Goal: Task Accomplishment & Management: Manage account settings

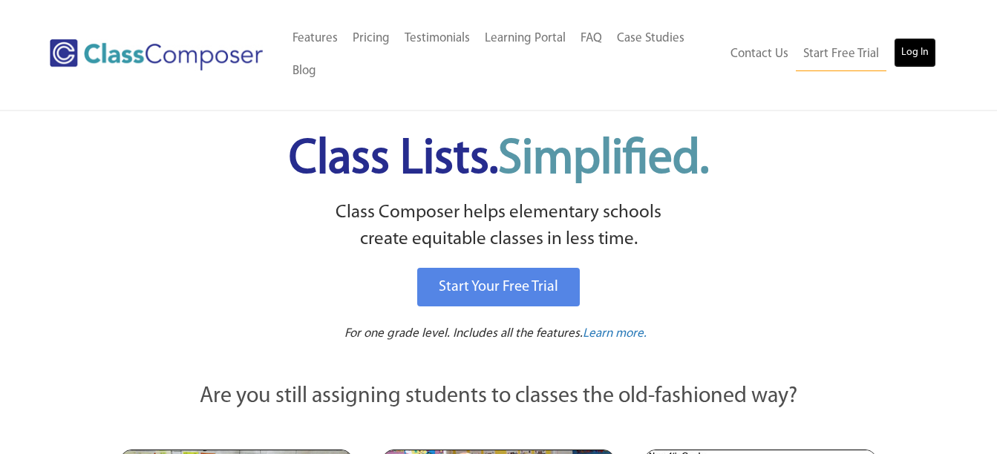
click at [926, 56] on link "Log In" at bounding box center [915, 53] width 42 height 30
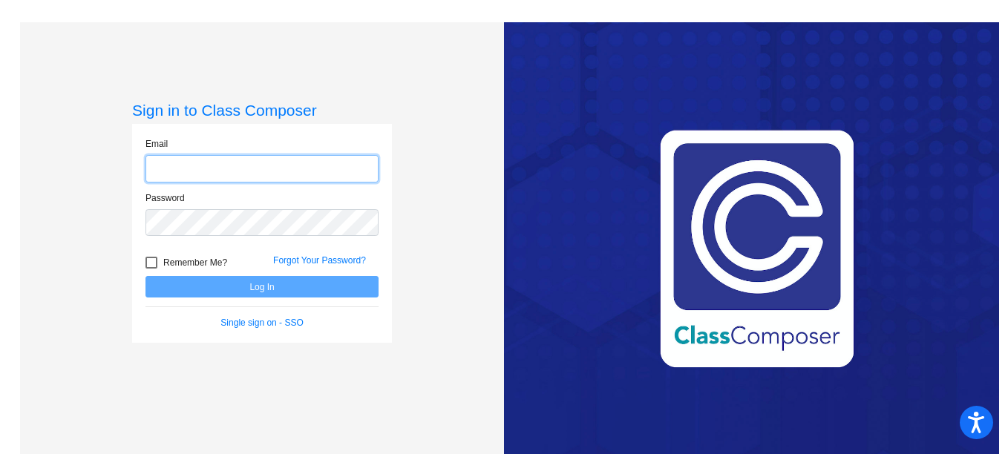
type input "[EMAIL_ADDRESS][DOMAIN_NAME]"
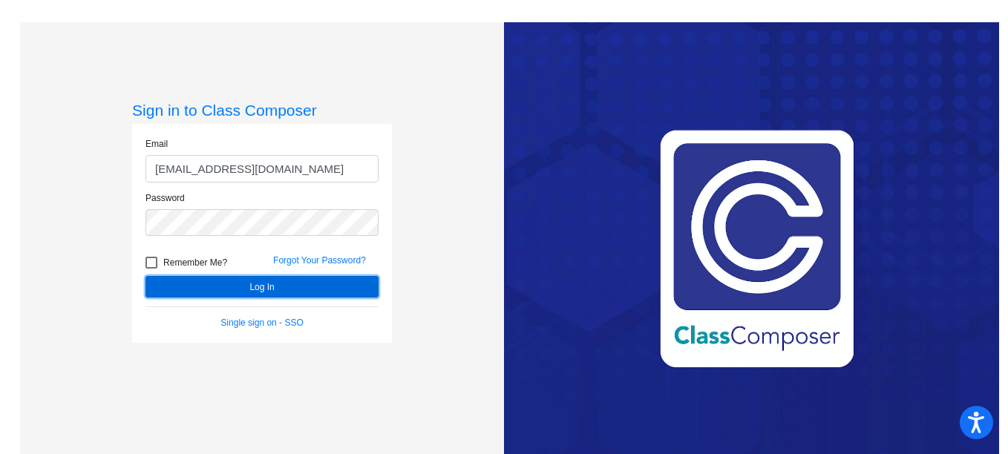
click at [290, 284] on button "Log In" at bounding box center [262, 287] width 233 height 22
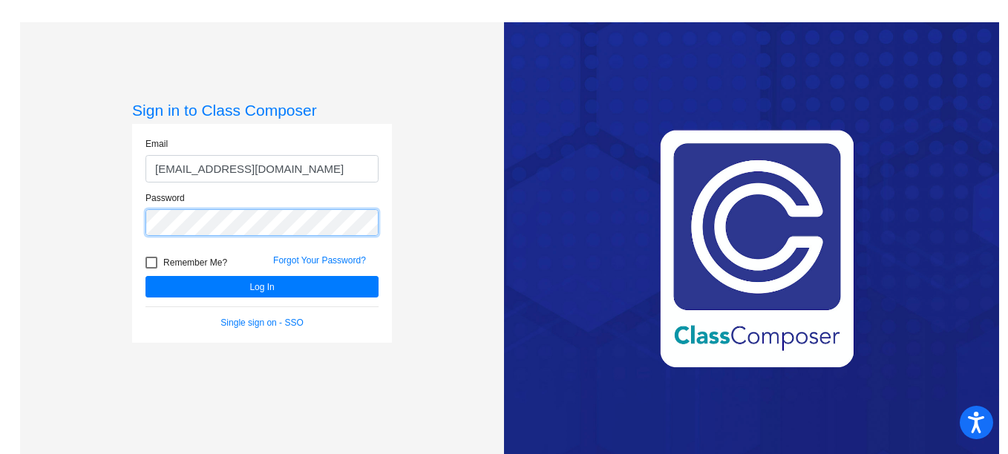
click at [146, 276] on button "Log In" at bounding box center [262, 287] width 233 height 22
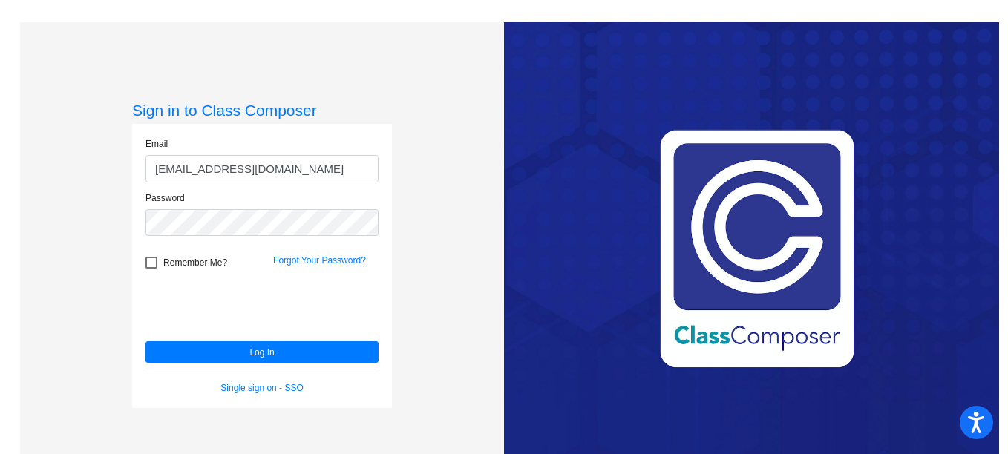
click at [76, 349] on div "Sign in to Class Composer Email [EMAIL_ADDRESS][DOMAIN_NAME] Password Remember …" at bounding box center [262, 249] width 484 height 454
click at [306, 261] on link "Forgot Your Password?" at bounding box center [319, 260] width 93 height 10
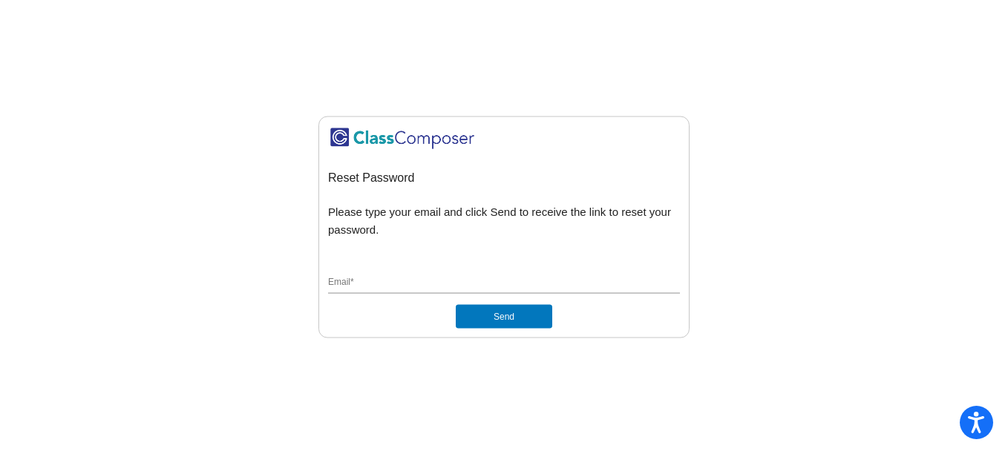
click at [347, 290] on input "Email *" at bounding box center [504, 282] width 352 height 13
click at [456, 304] on button "Send" at bounding box center [504, 316] width 97 height 24
click at [678, 359] on mat-sidenav-content "Reset Password Please type your email and click Send to receive the link to res…" at bounding box center [504, 227] width 1008 height 454
click at [510, 282] on input "slegander@m" at bounding box center [504, 282] width 352 height 13
type input "[EMAIL_ADDRESS][DOMAIN_NAME]"
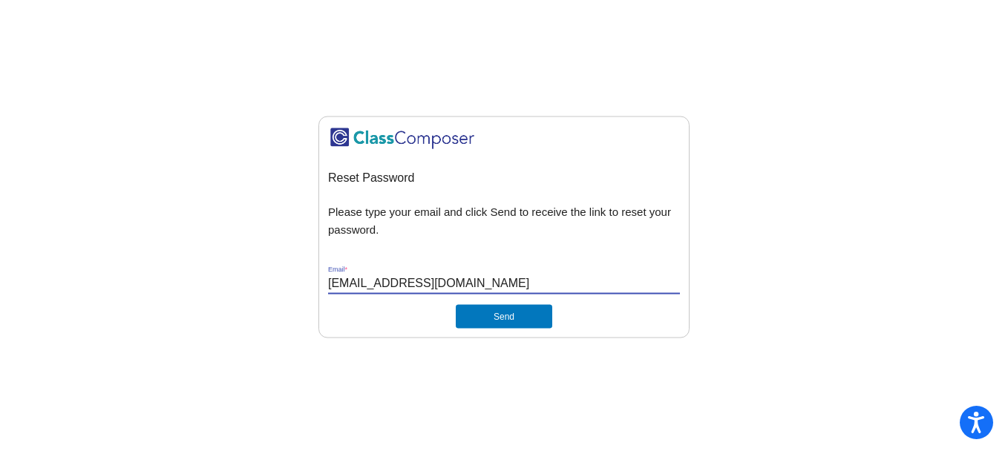
click at [621, 352] on mat-sidenav-content "Reset Password Please type your email and click Send to receive the link to res…" at bounding box center [504, 227] width 1008 height 454
click at [517, 315] on button "Send" at bounding box center [504, 316] width 97 height 24
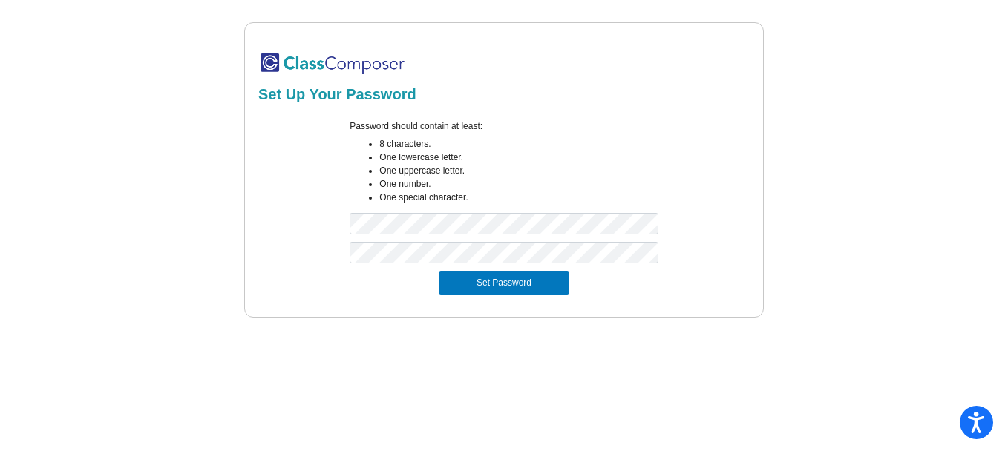
click at [664, 356] on mat-sidenav-content "Set Up Your Password Password should contain at least: 8 characters. One lowerc…" at bounding box center [504, 227] width 1008 height 454
click at [530, 277] on button "Set Password" at bounding box center [504, 283] width 131 height 24
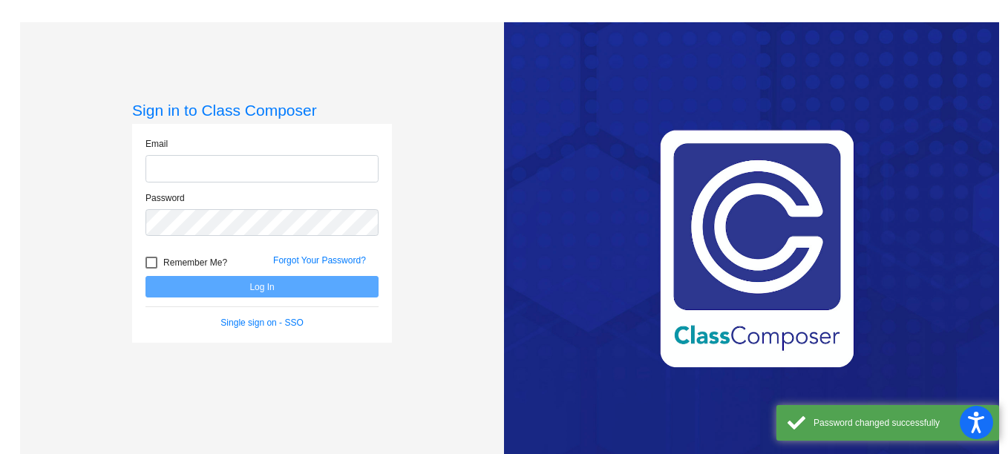
type input "[EMAIL_ADDRESS][DOMAIN_NAME]"
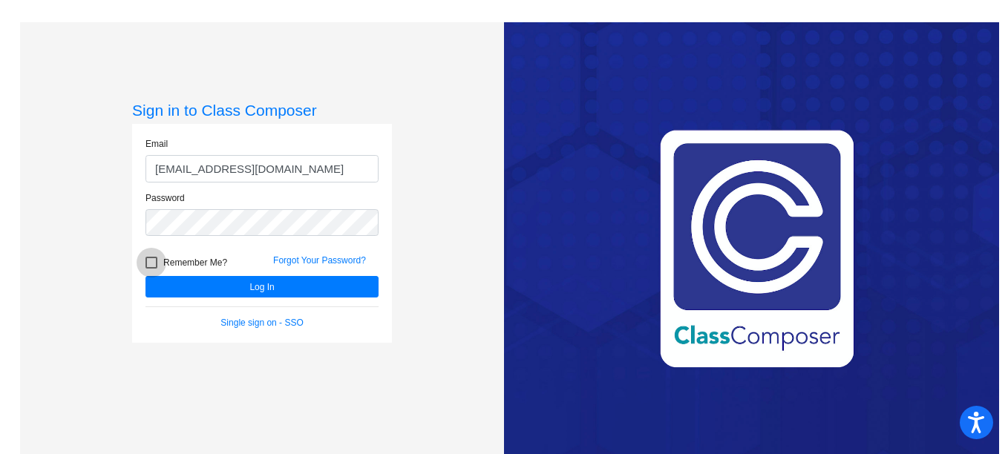
click at [149, 264] on div at bounding box center [152, 263] width 12 height 12
click at [151, 269] on input "Remember Me?" at bounding box center [151, 269] width 1 height 1
checkbox input "true"
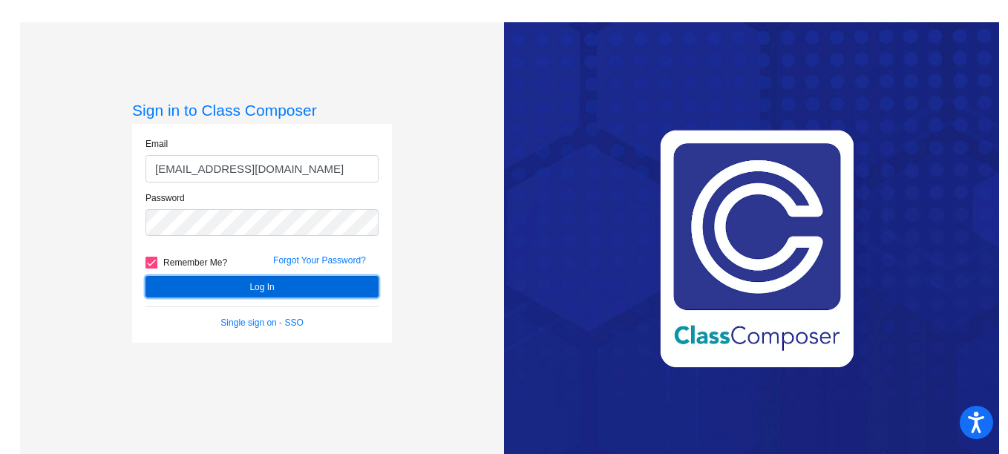
click at [250, 281] on button "Log In" at bounding box center [262, 287] width 233 height 22
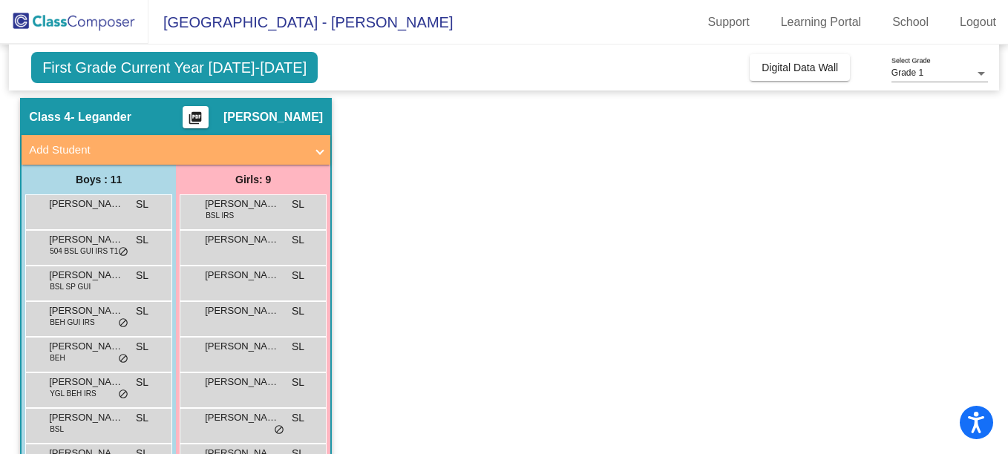
scroll to position [47, 0]
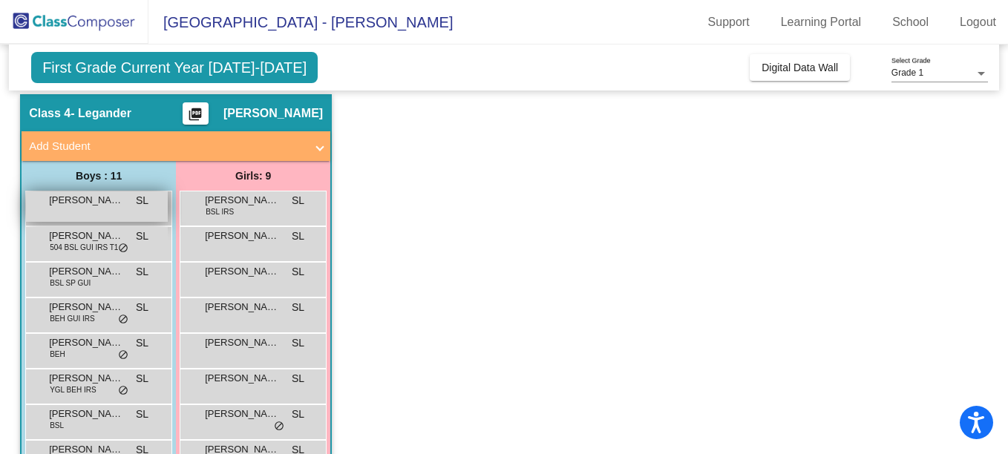
click at [85, 200] on span "Asher Kruc" at bounding box center [86, 200] width 74 height 15
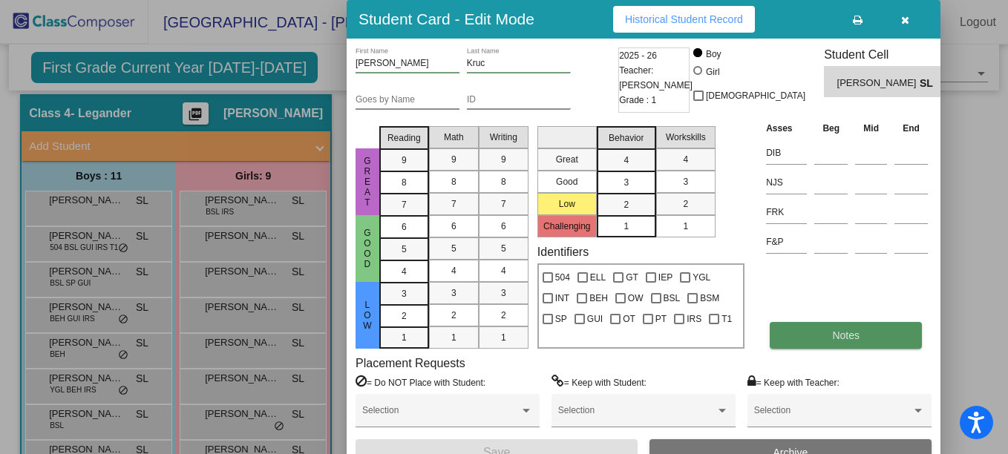
click at [818, 340] on button "Notes" at bounding box center [846, 335] width 152 height 27
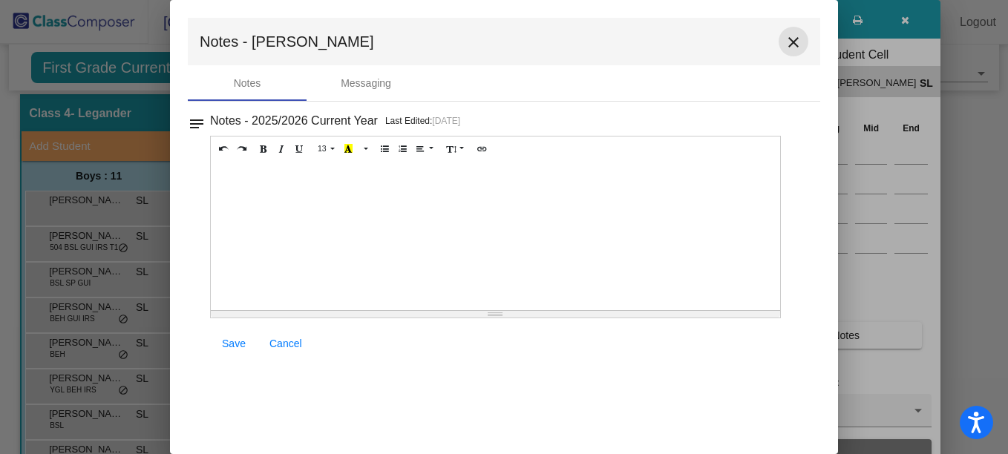
click at [800, 42] on mat-icon "close" at bounding box center [794, 42] width 18 height 18
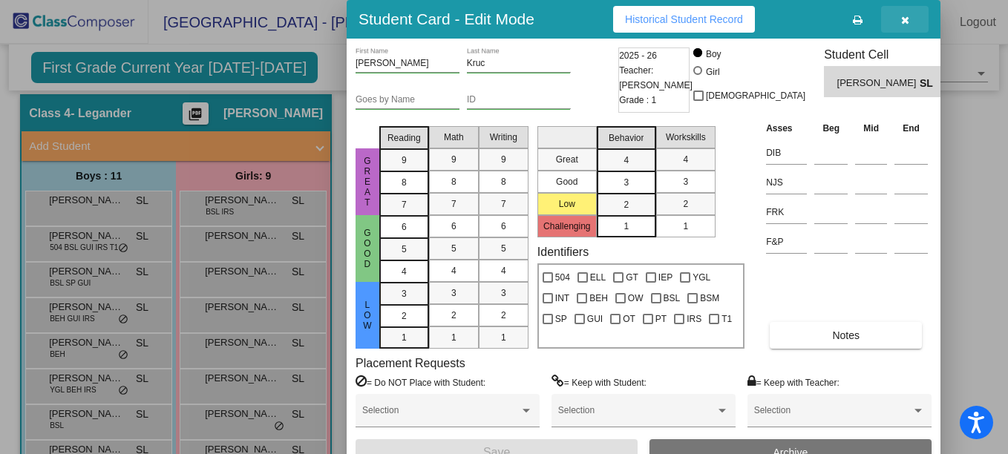
click at [905, 19] on icon "button" at bounding box center [905, 20] width 8 height 10
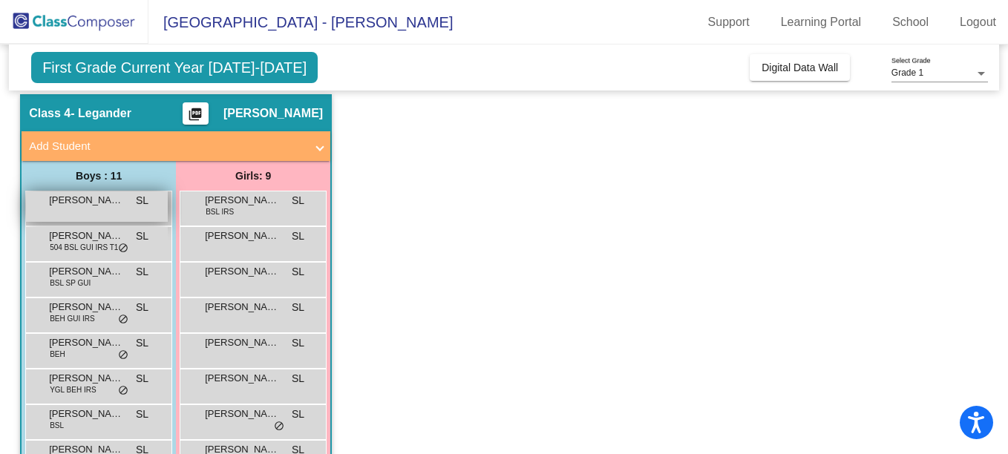
click at [106, 205] on span "Asher Kruc" at bounding box center [86, 200] width 74 height 15
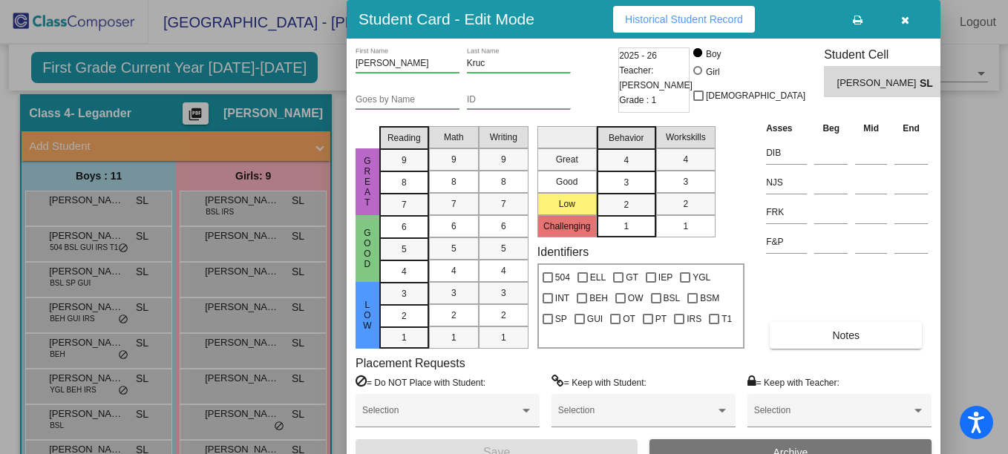
click at [686, 11] on button "Historical Student Record" at bounding box center [684, 19] width 142 height 27
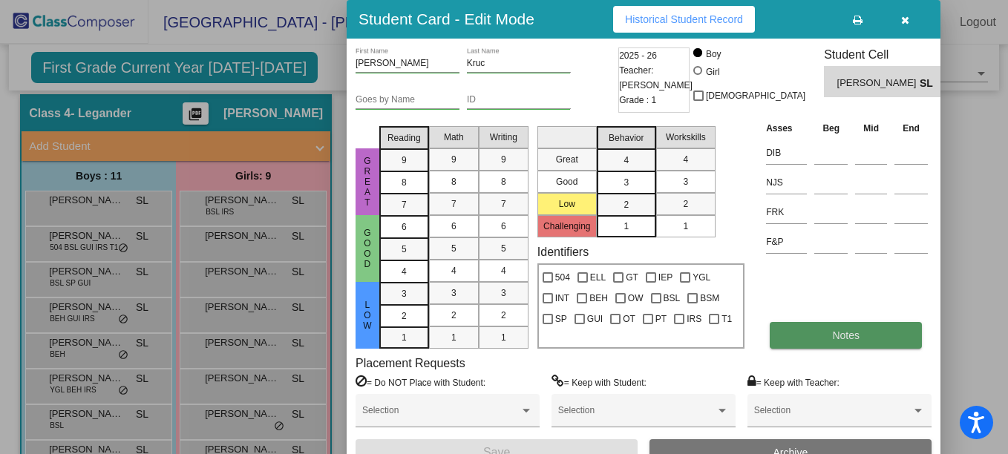
click at [814, 331] on button "Notes" at bounding box center [846, 335] width 152 height 27
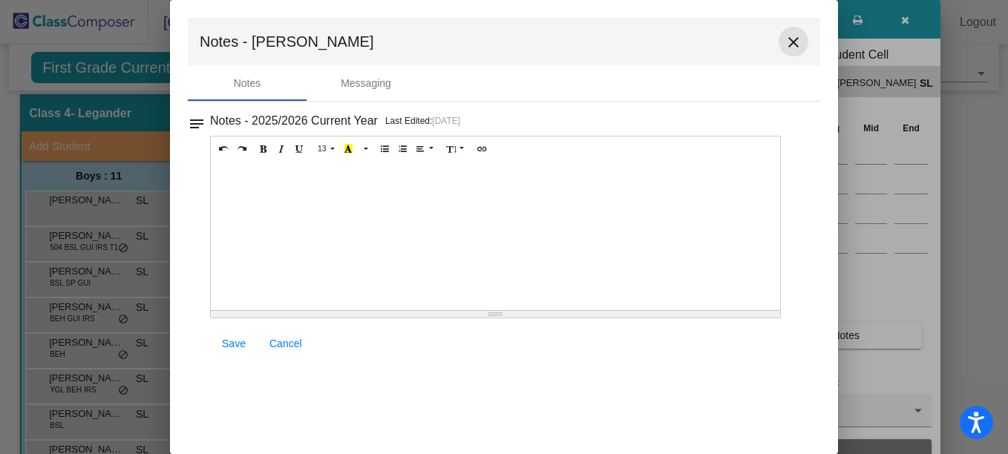
click at [787, 44] on mat-icon "close" at bounding box center [794, 42] width 18 height 18
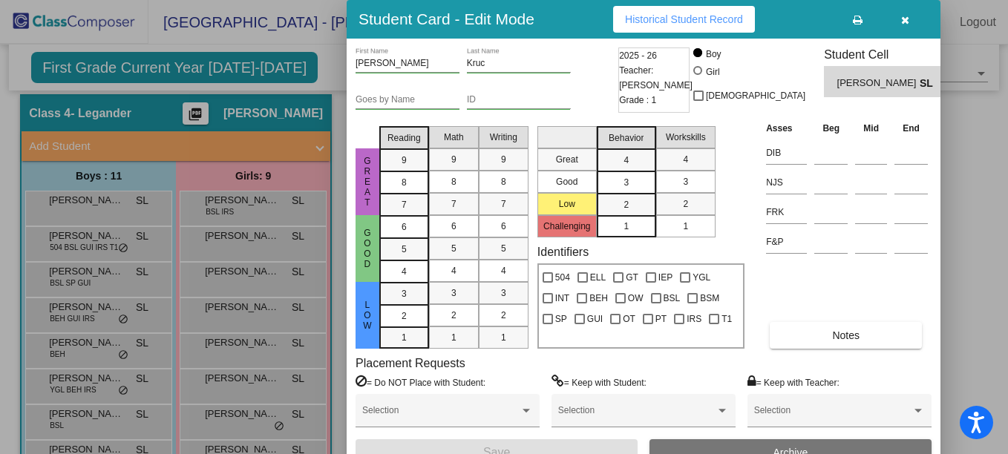
click at [117, 239] on div at bounding box center [504, 227] width 1008 height 454
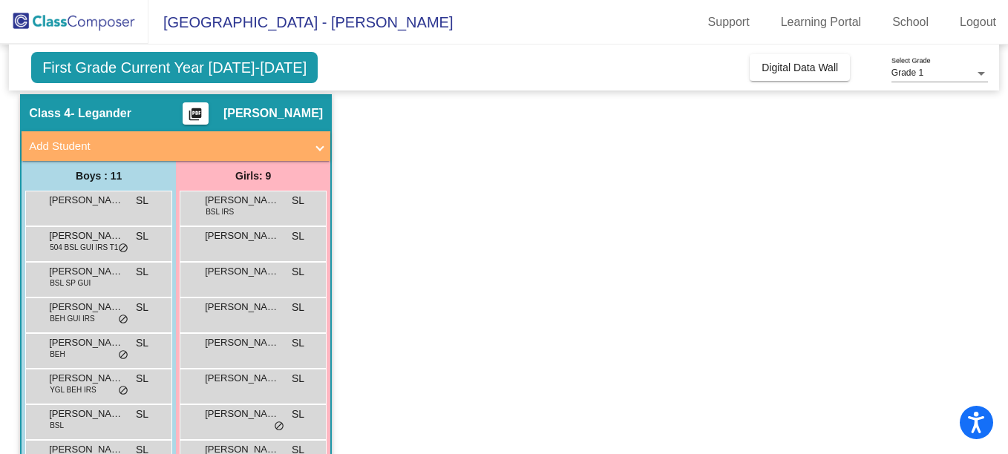
click at [117, 239] on span "Charlie Bauman" at bounding box center [86, 236] width 74 height 15
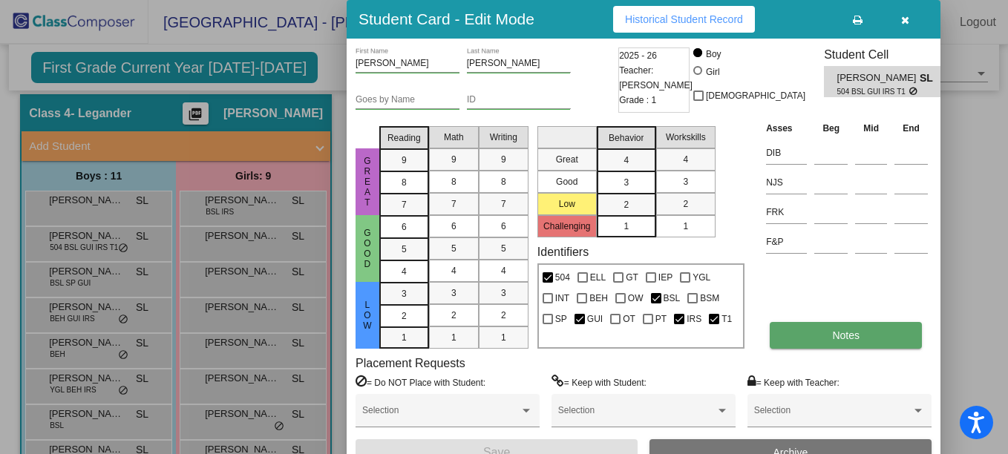
click at [875, 336] on button "Notes" at bounding box center [846, 335] width 152 height 27
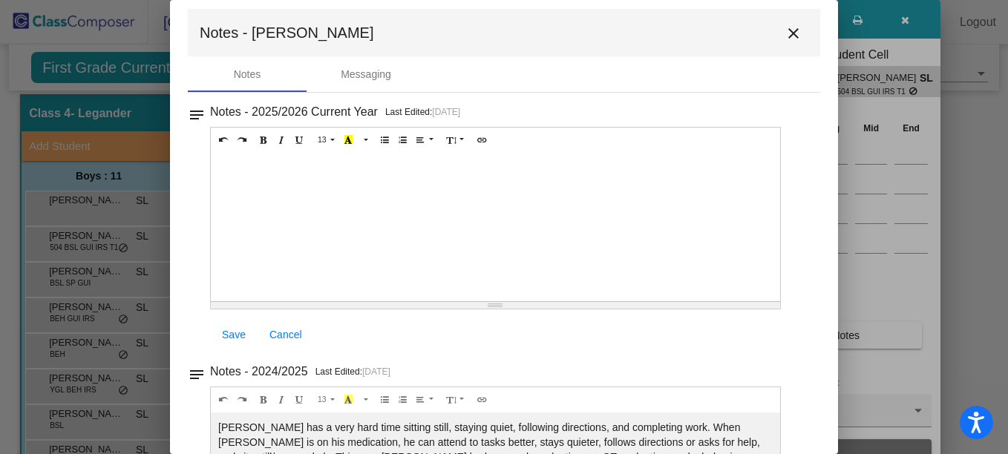
scroll to position [0, 0]
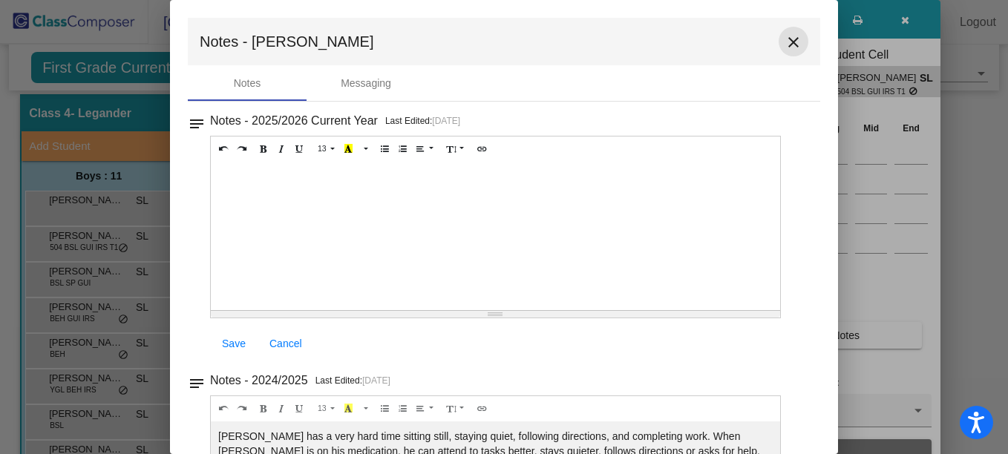
click at [785, 46] on mat-icon "close" at bounding box center [794, 42] width 18 height 18
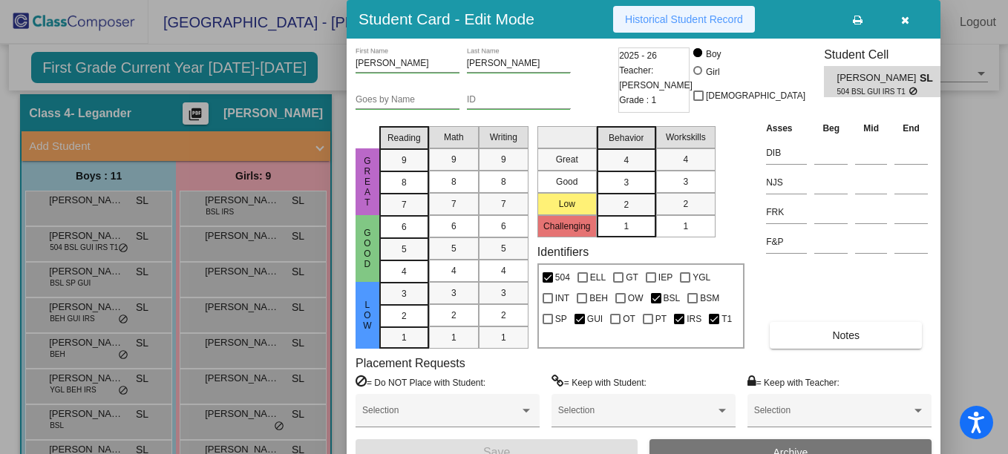
click at [683, 11] on button "Historical Student Record" at bounding box center [684, 19] width 142 height 27
click at [904, 19] on icon "button" at bounding box center [905, 20] width 8 height 10
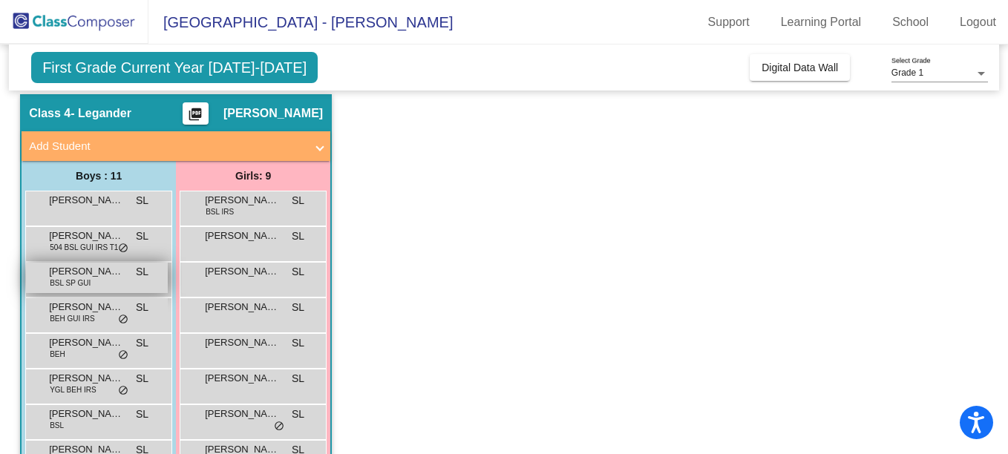
click at [88, 285] on div "David Howard BSL SP GUI SL lock do_not_disturb_alt" at bounding box center [97, 278] width 142 height 30
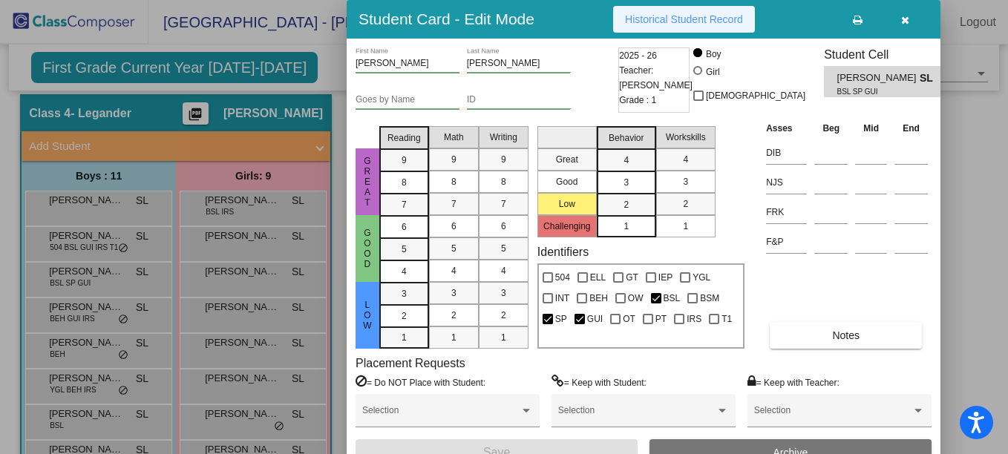
click at [690, 26] on button "Historical Student Record" at bounding box center [684, 19] width 142 height 27
click at [909, 20] on icon "button" at bounding box center [905, 20] width 8 height 10
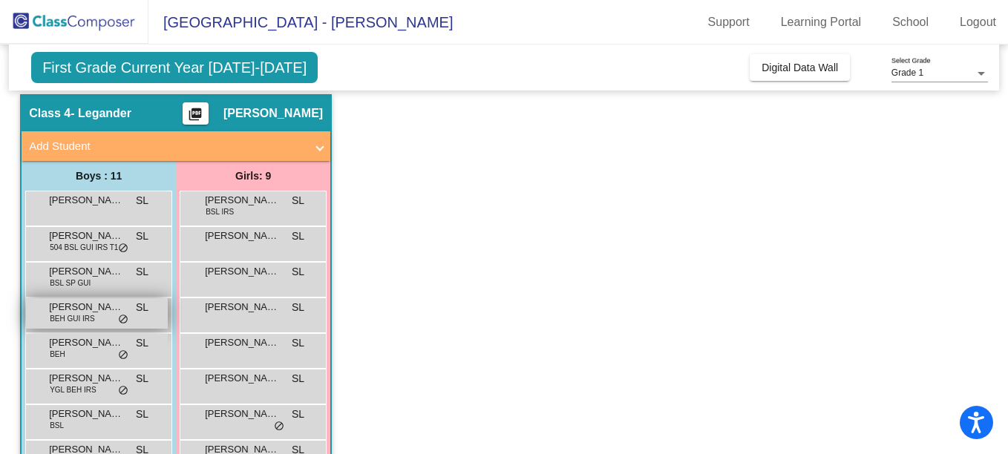
click at [104, 307] on span "Edward Miller" at bounding box center [86, 307] width 74 height 15
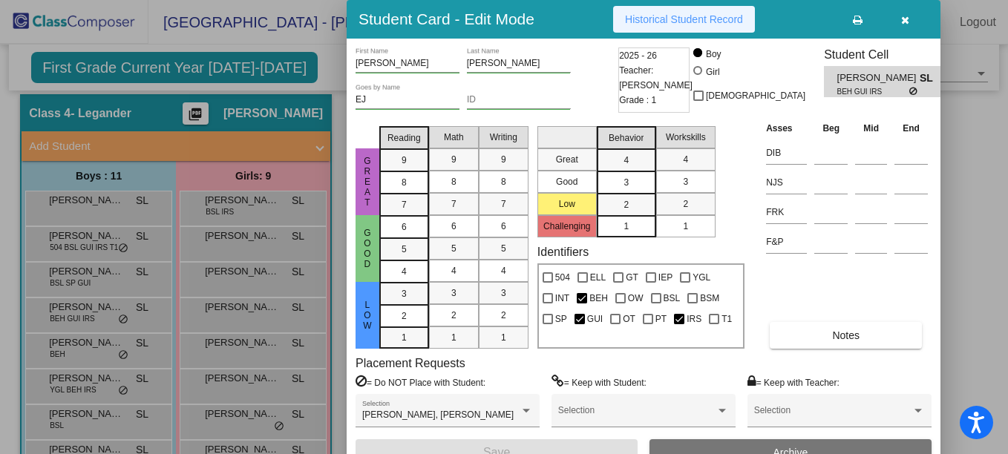
click at [669, 13] on span "Historical Student Record" at bounding box center [684, 19] width 118 height 12
click at [900, 20] on button "button" at bounding box center [905, 19] width 48 height 27
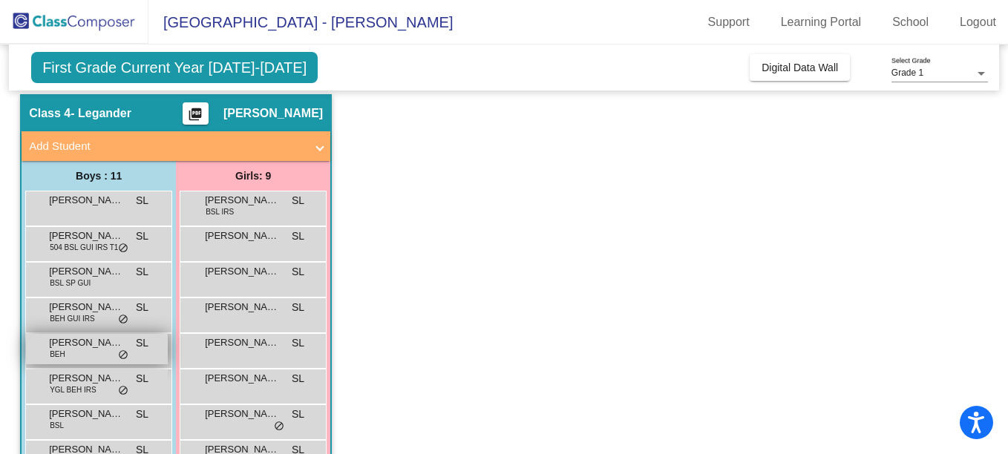
click at [73, 353] on div "Grayson Freer BEH SL lock do_not_disturb_alt" at bounding box center [97, 349] width 142 height 30
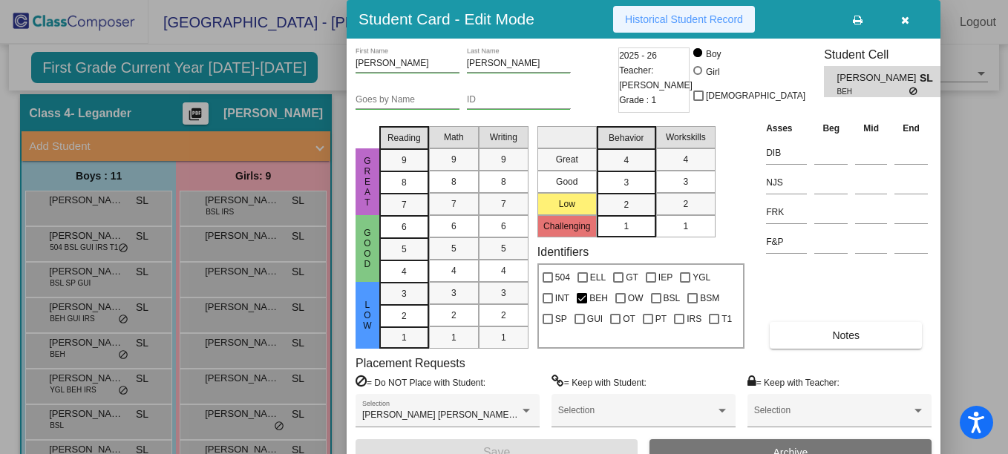
click at [695, 22] on span "Historical Student Record" at bounding box center [684, 19] width 118 height 12
click at [905, 19] on icon "button" at bounding box center [905, 20] width 8 height 10
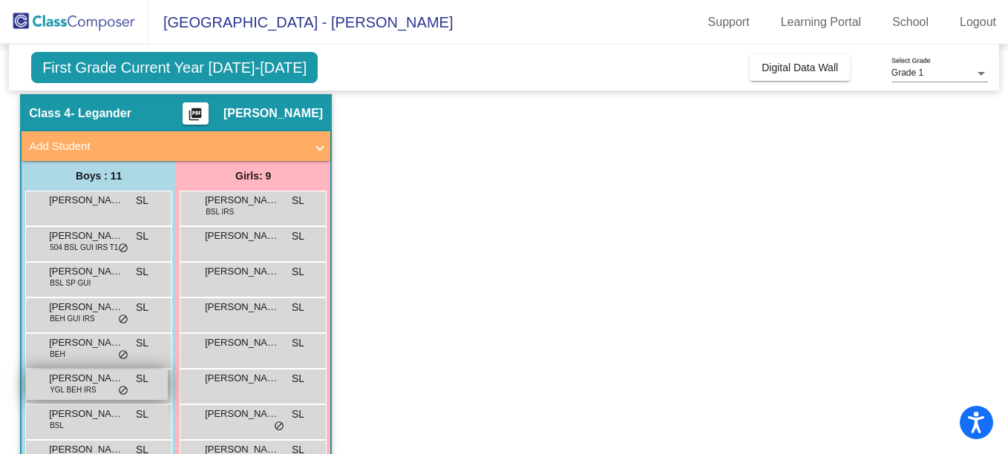
click at [91, 388] on span "YGL BEH IRS" at bounding box center [73, 390] width 46 height 11
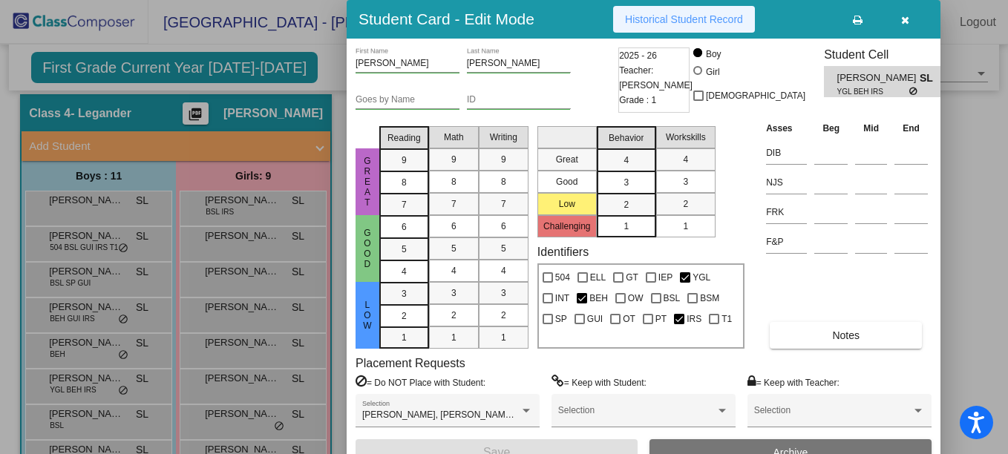
click at [676, 14] on span "Historical Student Record" at bounding box center [684, 19] width 118 height 12
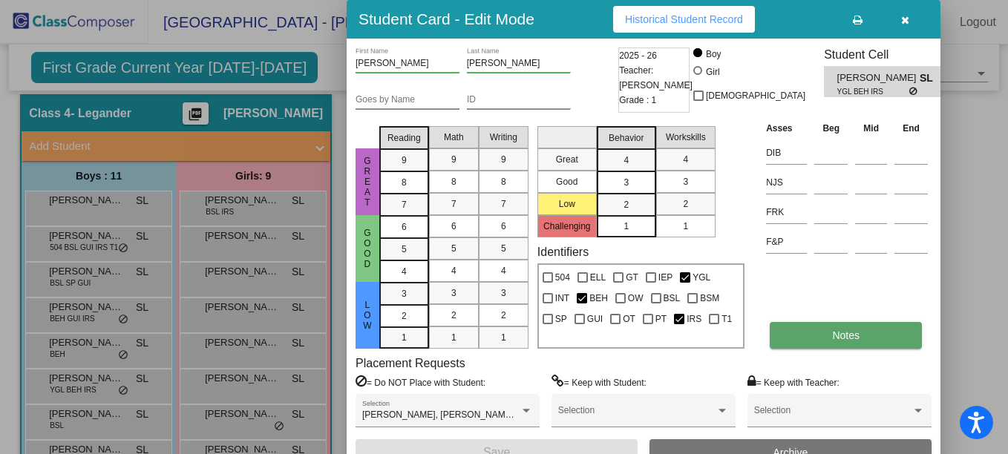
click at [846, 335] on span "Notes" at bounding box center [845, 336] width 27 height 12
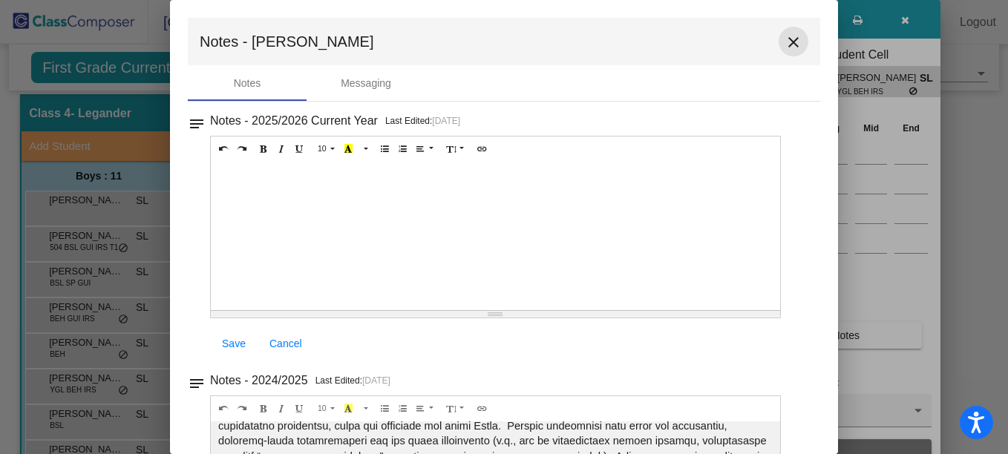
click at [785, 39] on mat-icon "close" at bounding box center [794, 42] width 18 height 18
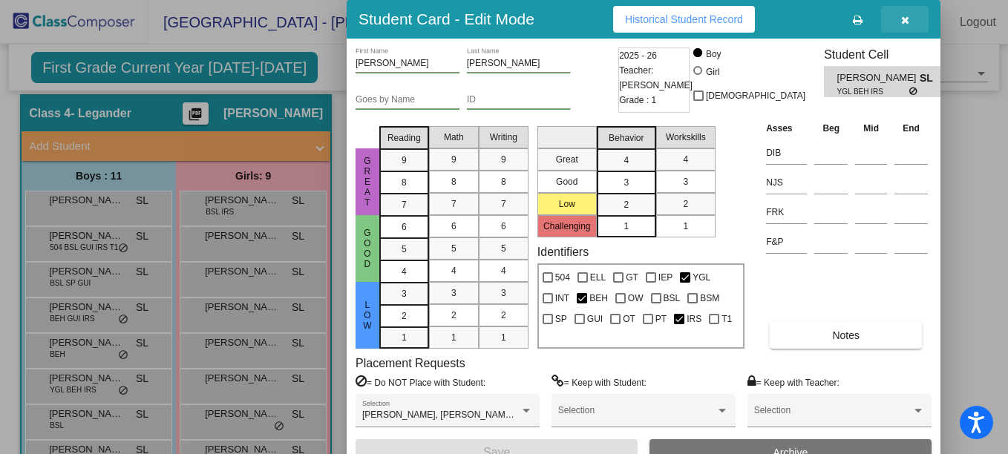
click at [907, 13] on span "button" at bounding box center [905, 19] width 8 height 12
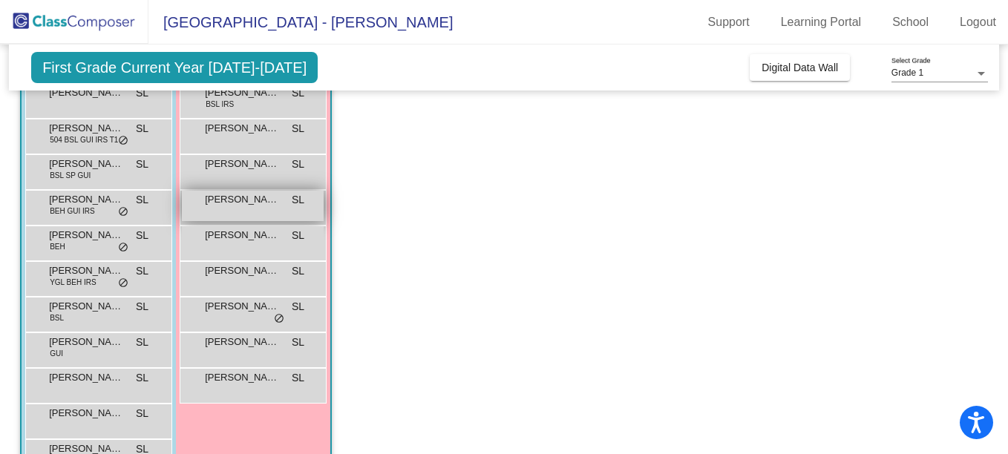
scroll to position [155, 0]
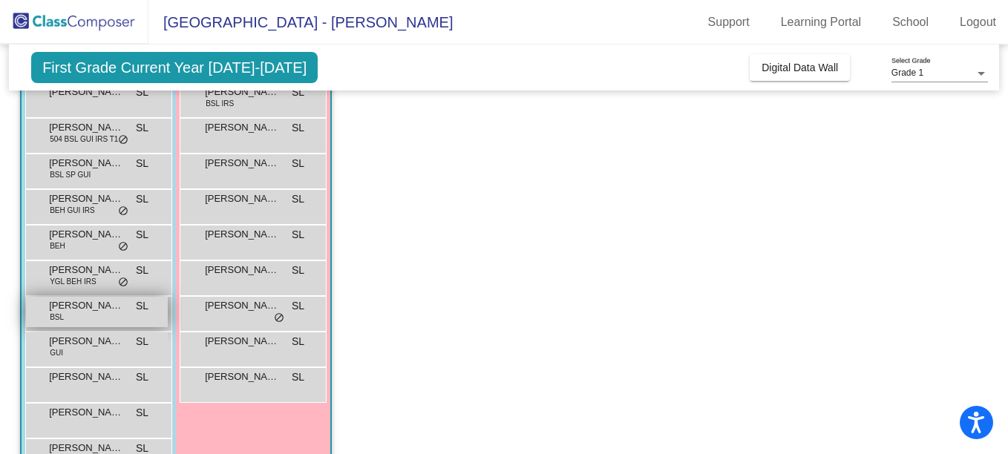
click at [56, 318] on span "BSL" at bounding box center [57, 317] width 14 height 11
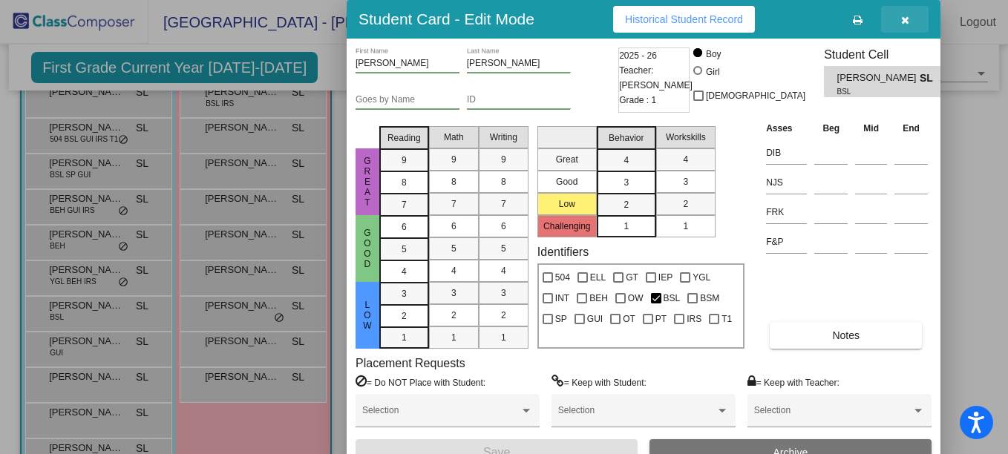
click at [908, 22] on icon "button" at bounding box center [905, 20] width 8 height 10
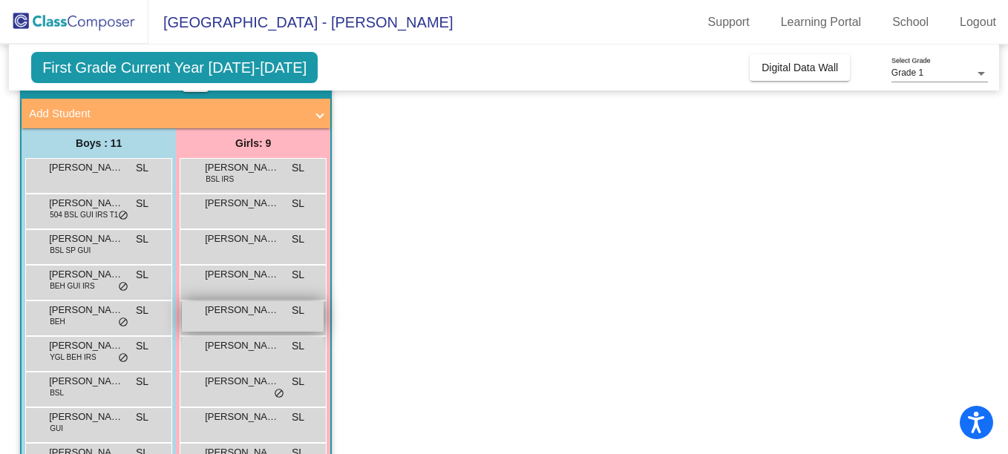
scroll to position [78, 0]
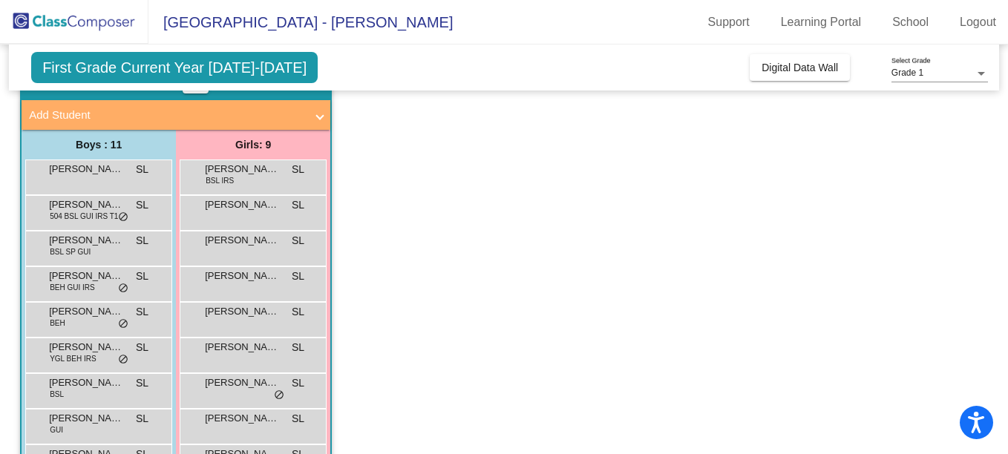
click at [242, 160] on div "Amelia McCauley BSL IRS SL lock do_not_disturb_alt" at bounding box center [253, 178] width 147 height 36
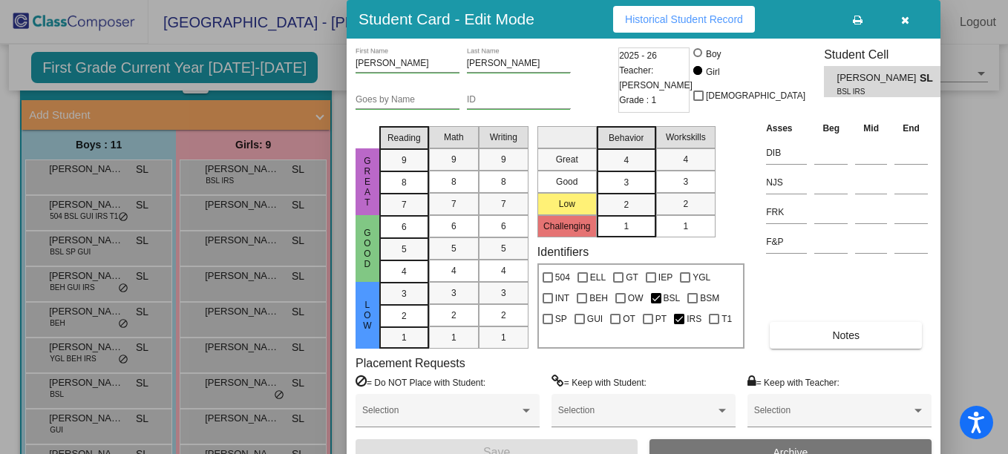
click at [242, 170] on div at bounding box center [504, 227] width 1008 height 454
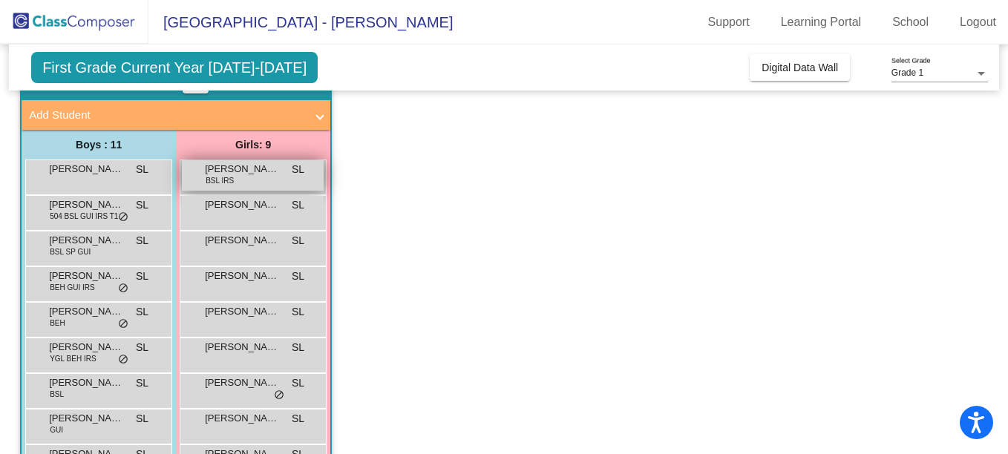
click at [265, 169] on span "Amelia McCauley" at bounding box center [242, 169] width 74 height 15
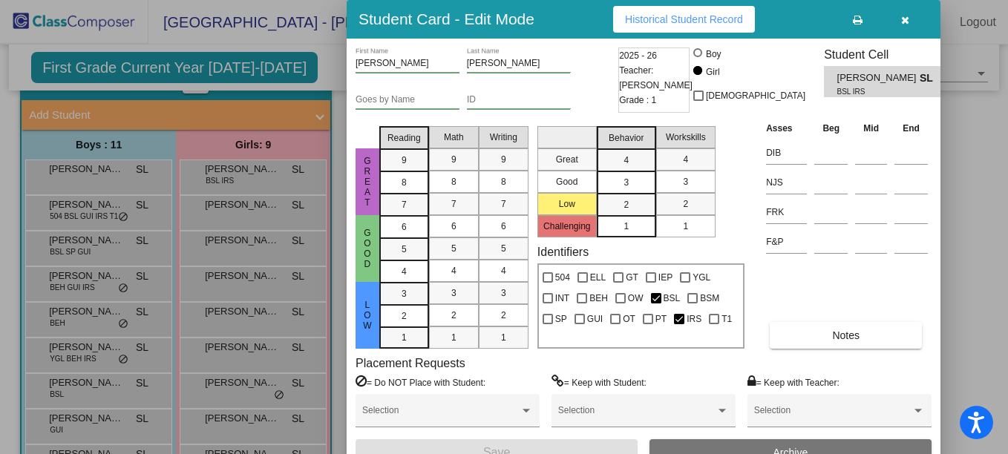
click at [664, 19] on span "Historical Student Record" at bounding box center [684, 19] width 118 height 12
click at [905, 19] on icon "button" at bounding box center [905, 20] width 8 height 10
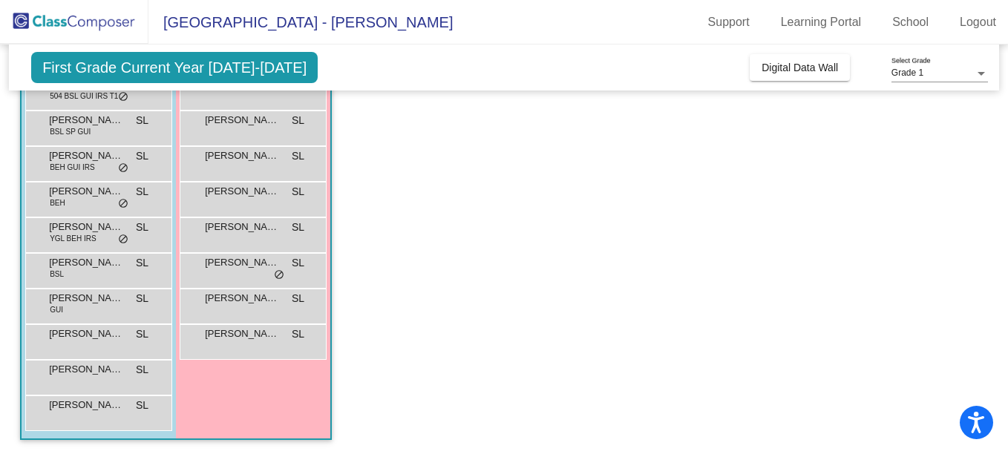
scroll to position [197, 0]
click at [95, 336] on span "Matthias Vera Ponce" at bounding box center [86, 334] width 74 height 15
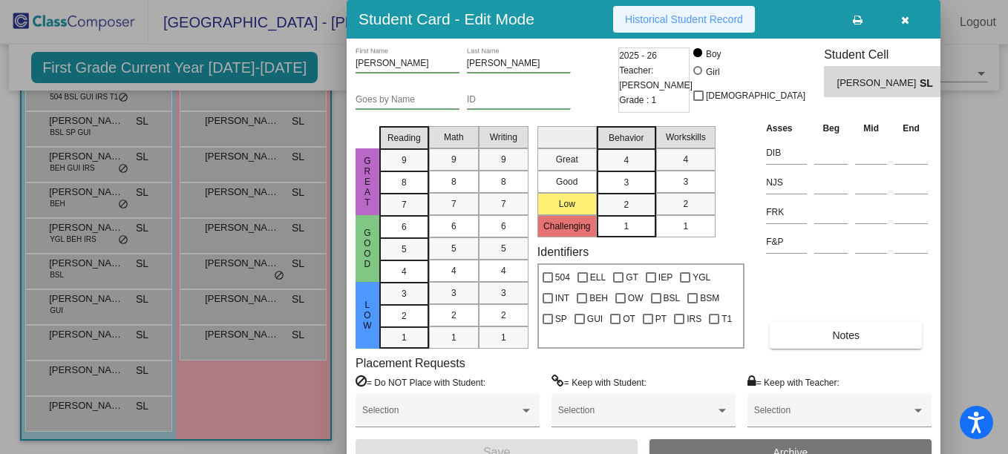
click at [661, 24] on span "Historical Student Record" at bounding box center [684, 19] width 118 height 12
click at [88, 373] on div at bounding box center [504, 227] width 1008 height 454
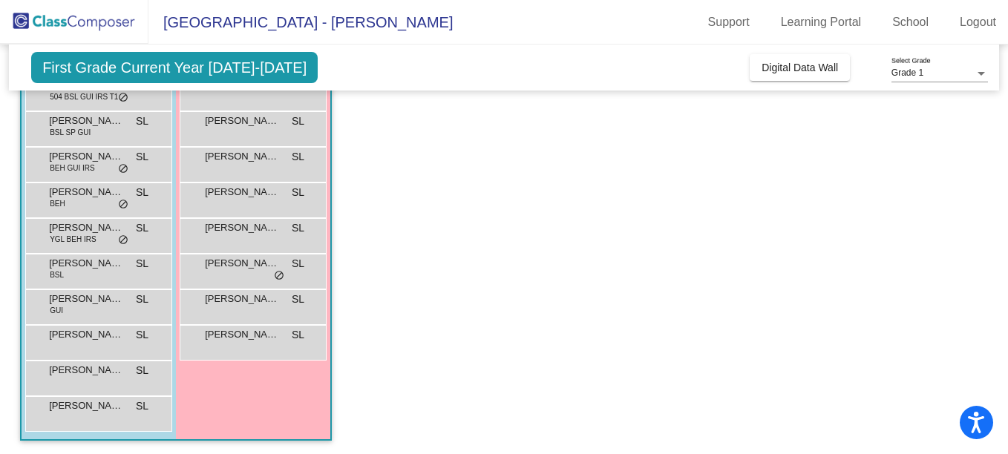
click at [88, 373] on span "Noah Interlante" at bounding box center [86, 370] width 74 height 15
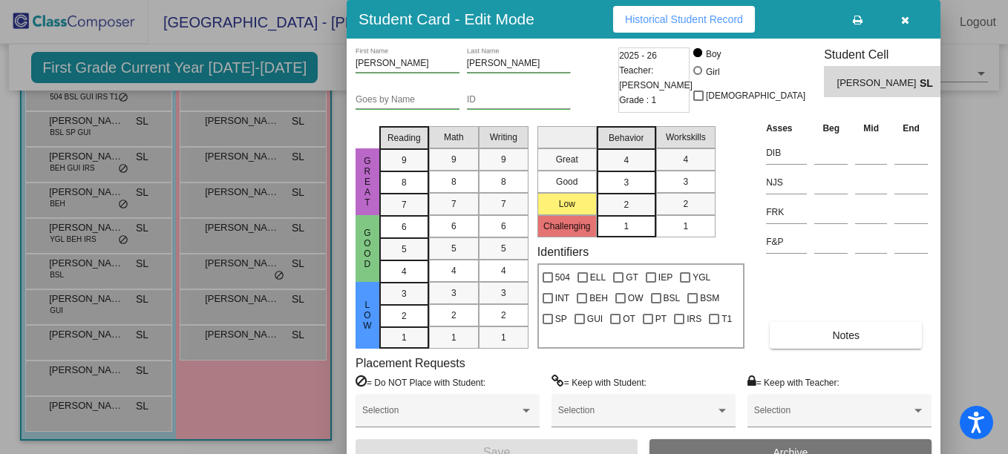
click at [909, 19] on button "button" at bounding box center [905, 19] width 48 height 27
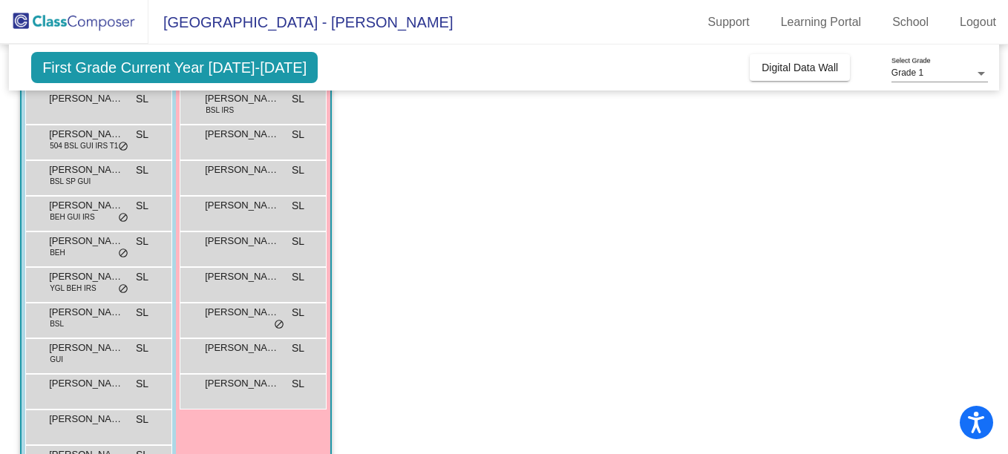
scroll to position [146, 0]
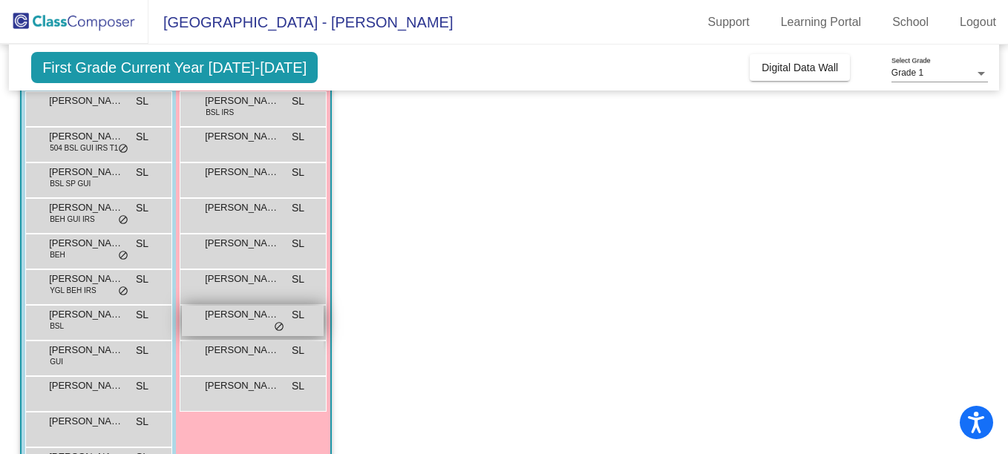
click at [246, 318] on span "Olivia Voluntad" at bounding box center [242, 314] width 74 height 15
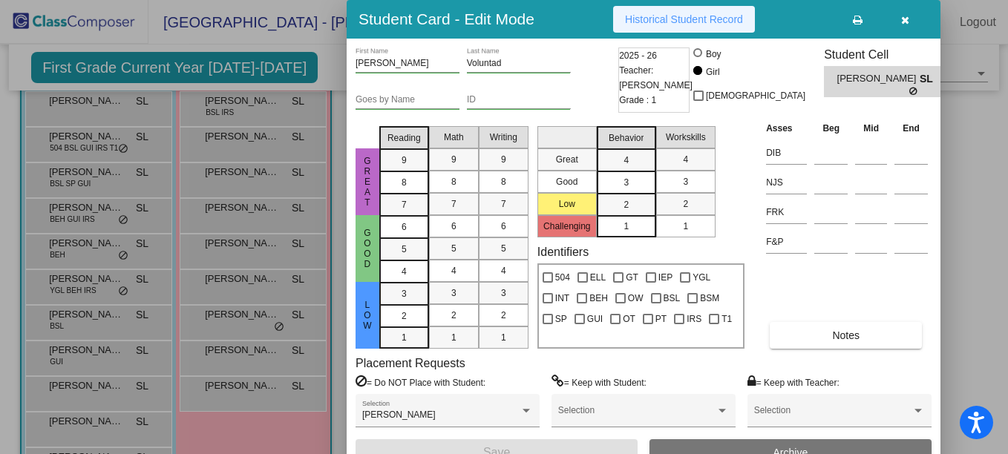
click at [700, 23] on span "Historical Student Record" at bounding box center [684, 19] width 118 height 12
click at [905, 13] on span "button" at bounding box center [905, 19] width 8 height 12
